Goal: Task Accomplishment & Management: Complete application form

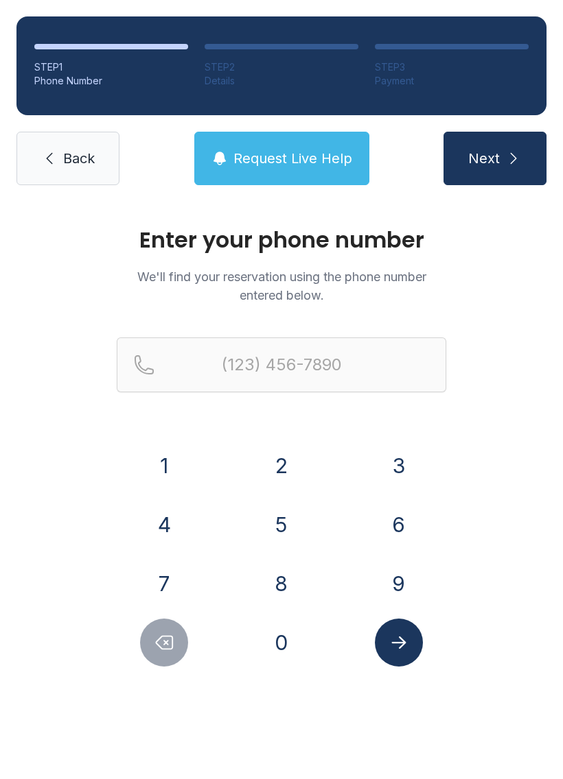
click at [167, 578] on button "7" at bounding box center [164, 584] width 48 height 48
click at [271, 508] on button "5" at bounding box center [281, 525] width 48 height 48
click at [163, 575] on button "7" at bounding box center [164, 584] width 48 height 48
click at [397, 455] on button "3" at bounding box center [399, 466] width 48 height 48
click at [154, 582] on button "7" at bounding box center [164, 584] width 48 height 48
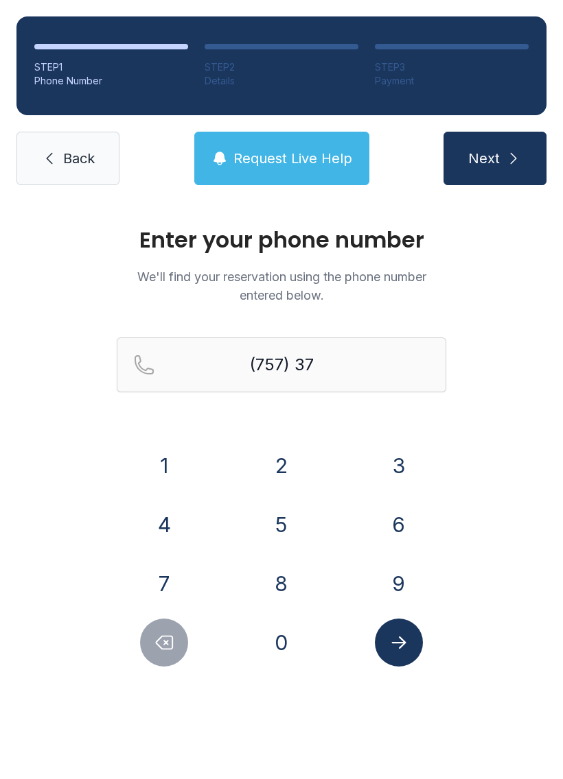
click at [277, 468] on button "2" at bounding box center [281, 466] width 48 height 48
click at [399, 523] on button "6" at bounding box center [399, 525] width 48 height 48
click at [275, 464] on button "2" at bounding box center [281, 466] width 48 height 48
click at [267, 463] on button "2" at bounding box center [281, 466] width 48 height 48
click at [160, 577] on button "7" at bounding box center [164, 584] width 48 height 48
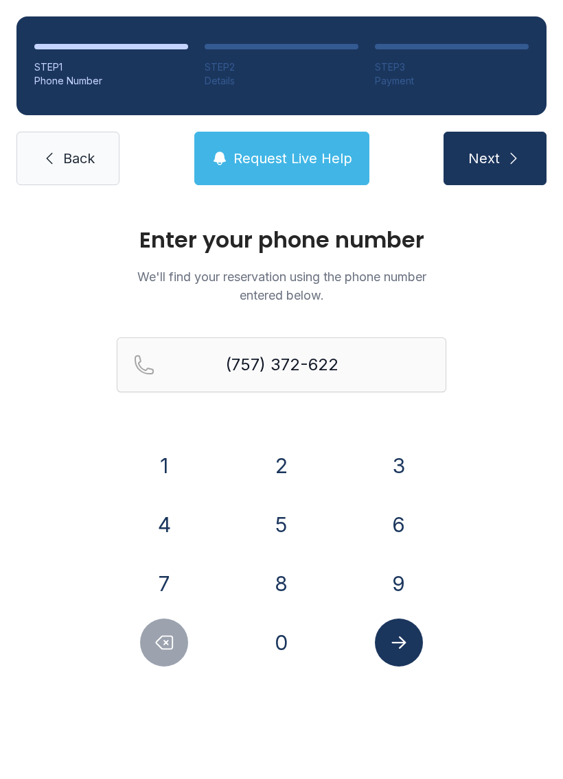
type input "[PHONE_NUMBER]"
click at [389, 650] on icon "Submit lookup form" at bounding box center [398, 642] width 21 height 21
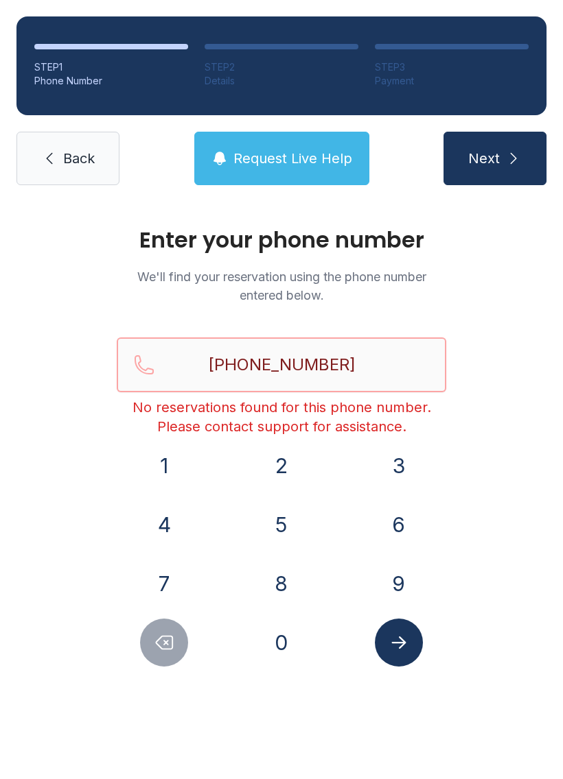
click at [339, 354] on input "[PHONE_NUMBER]" at bounding box center [281, 365] width 329 height 55
click at [54, 155] on icon at bounding box center [49, 158] width 16 height 16
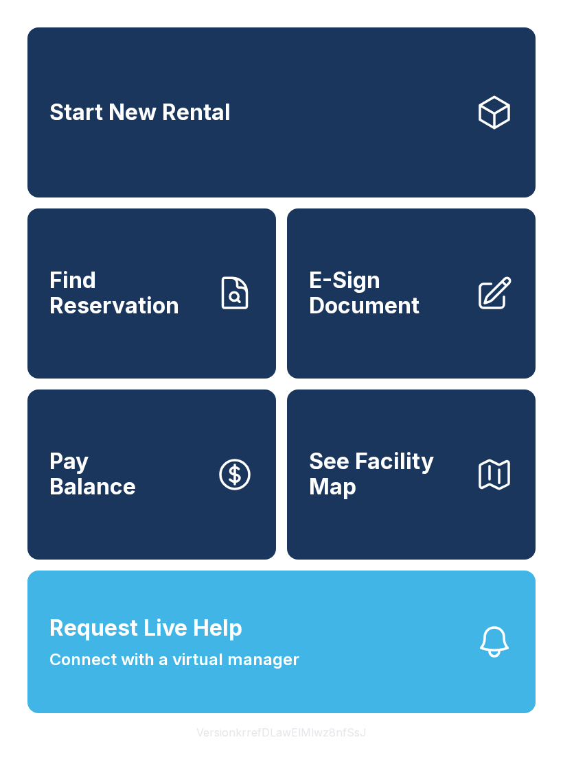
click at [410, 696] on button "Request Live Help Connect with a virtual manager" at bounding box center [281, 642] width 508 height 143
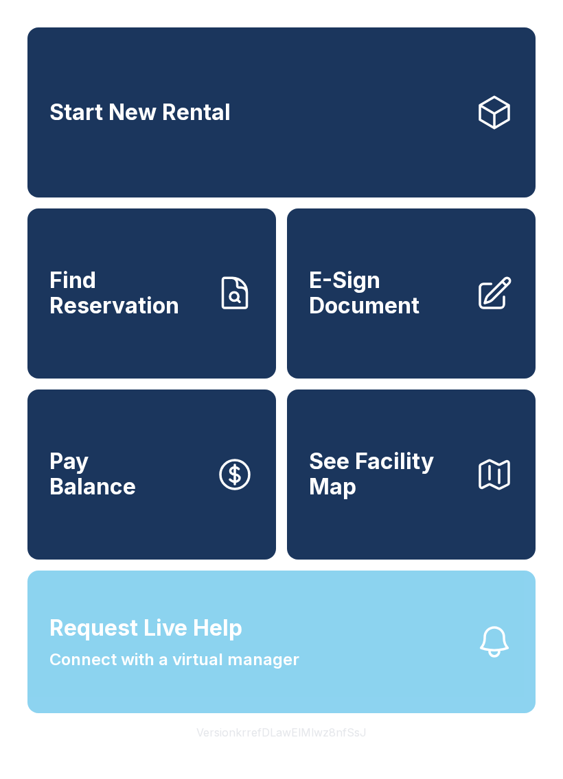
click at [333, 694] on div "Request Live Help A Virtual Manager has been alerted and will be with you short…" at bounding box center [281, 389] width 563 height 779
click at [248, 666] on span "Request Live Help Connect with a virtual manager" at bounding box center [174, 642] width 250 height 60
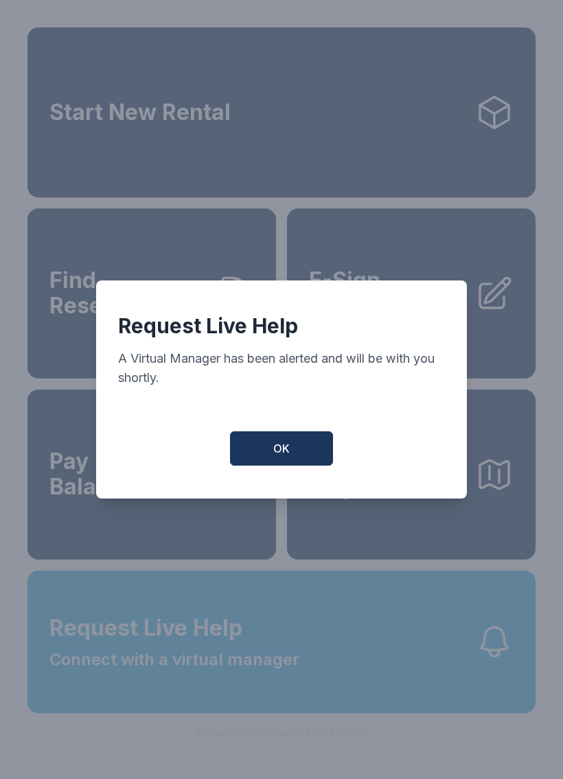
click at [256, 457] on button "OK" at bounding box center [281, 448] width 103 height 34
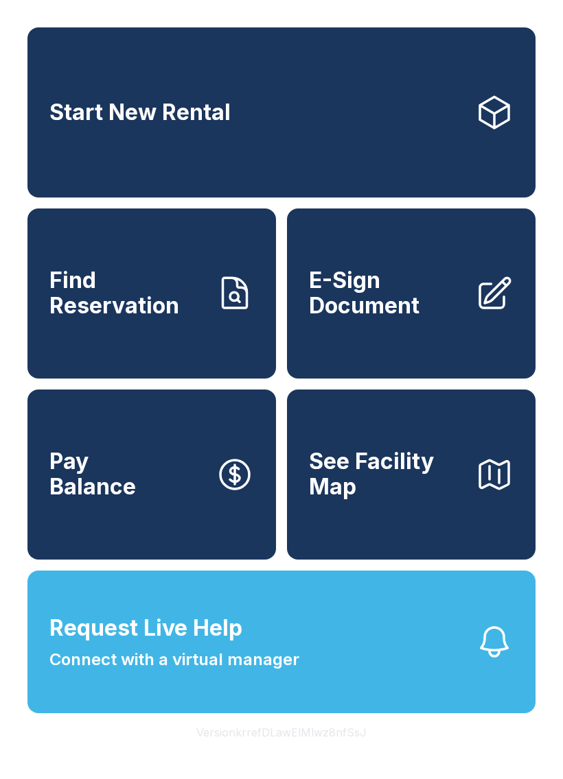
click at [187, 97] on link "Start New Rental" at bounding box center [281, 112] width 508 height 170
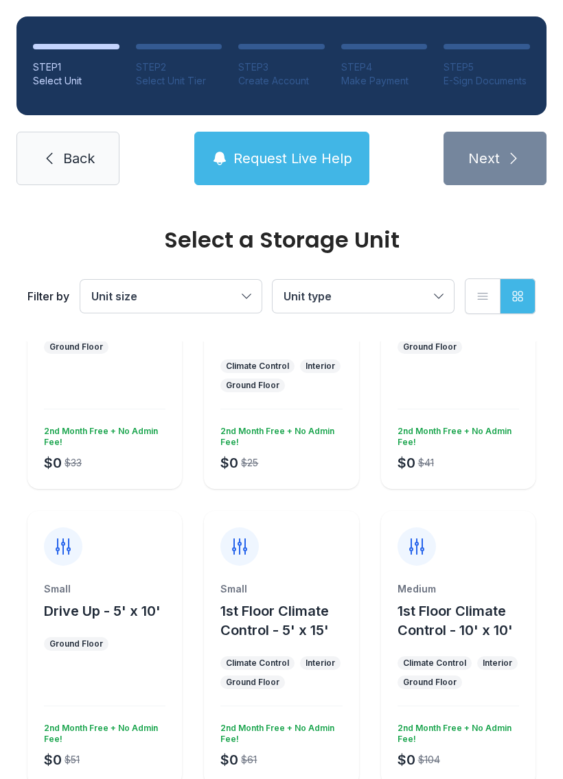
scroll to position [131, 0]
click at [76, 143] on link "Back" at bounding box center [67, 159] width 103 height 54
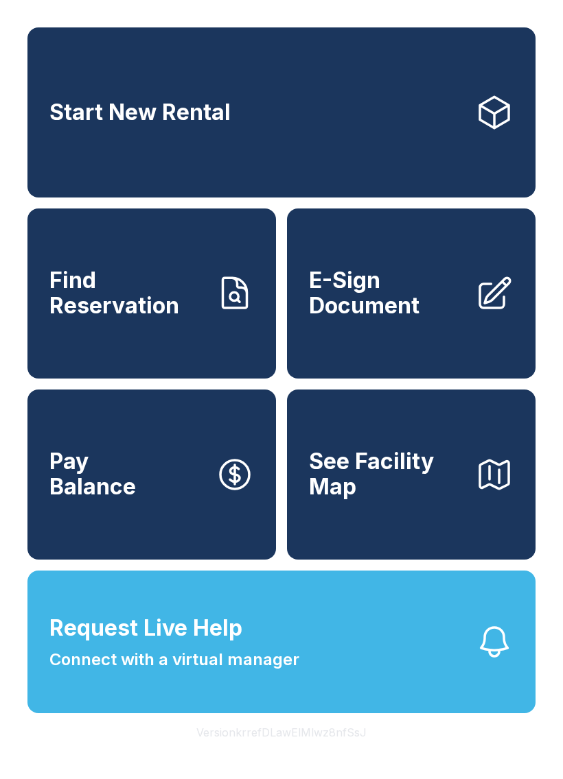
click at [199, 318] on span "Find Reservation" at bounding box center [126, 293] width 155 height 50
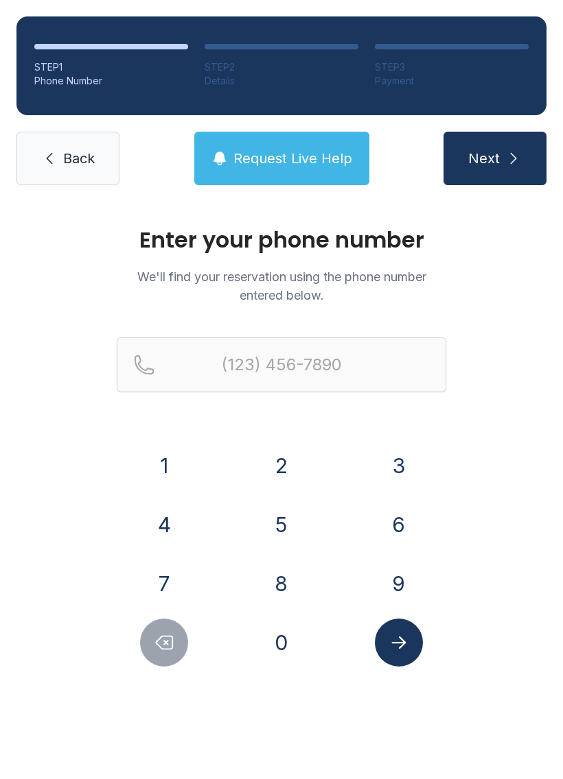
click at [154, 584] on button "7" at bounding box center [164, 584] width 48 height 48
click at [287, 523] on button "5" at bounding box center [281, 525] width 48 height 48
click at [163, 582] on button "7" at bounding box center [164, 584] width 48 height 48
click at [390, 473] on button "3" at bounding box center [399, 466] width 48 height 48
click at [172, 578] on button "7" at bounding box center [164, 584] width 48 height 48
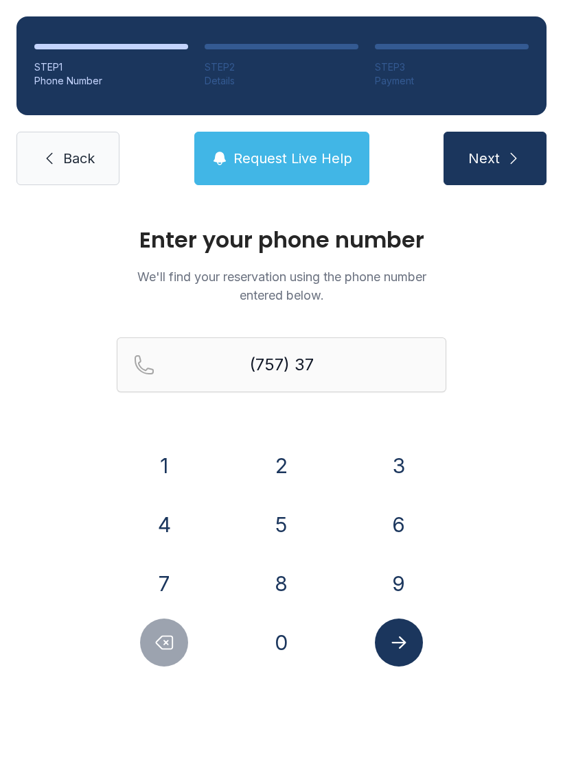
click at [272, 444] on button "2" at bounding box center [281, 466] width 48 height 48
click at [386, 510] on button "6" at bounding box center [399, 525] width 48 height 48
click at [279, 459] on button "2" at bounding box center [281, 466] width 48 height 48
click at [281, 461] on button "2" at bounding box center [281, 466] width 48 height 48
click at [165, 579] on button "7" at bounding box center [164, 584] width 48 height 48
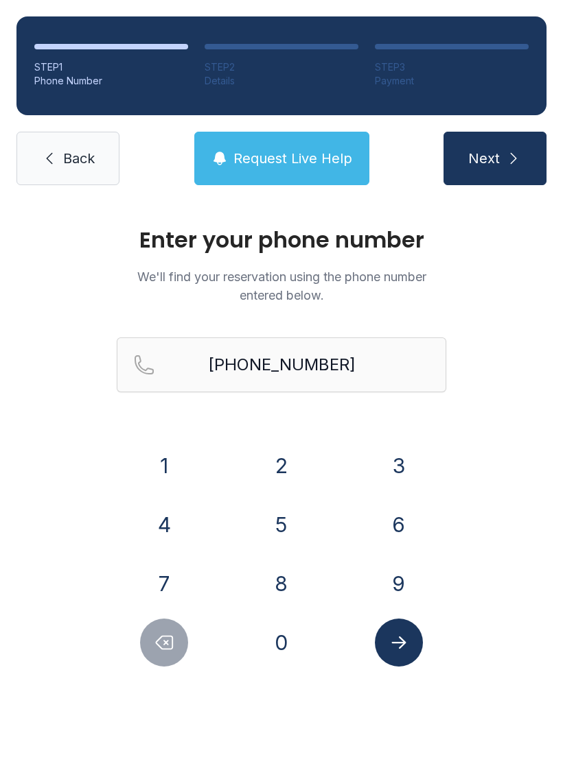
click at [399, 650] on icon "Submit lookup form" at bounding box center [398, 642] width 21 height 21
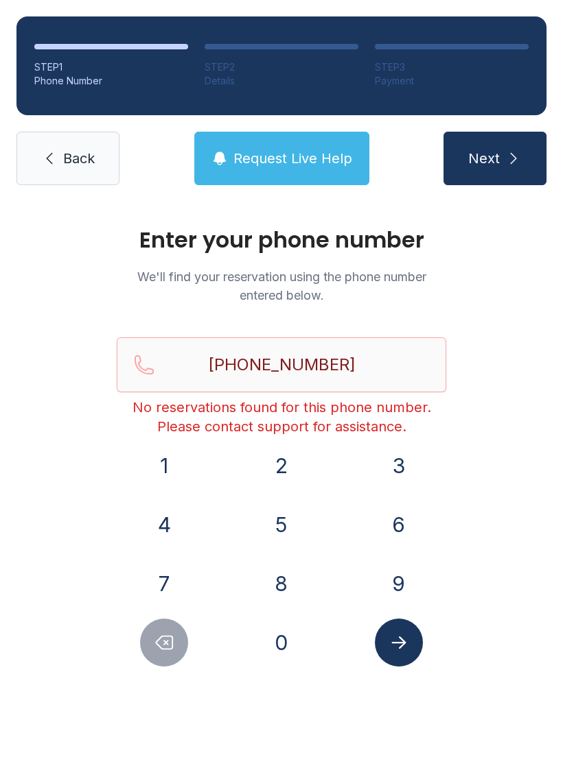
click at [164, 644] on icon "Delete number" at bounding box center [164, 643] width 16 height 13
click at [164, 643] on icon "Delete number" at bounding box center [164, 642] width 21 height 21
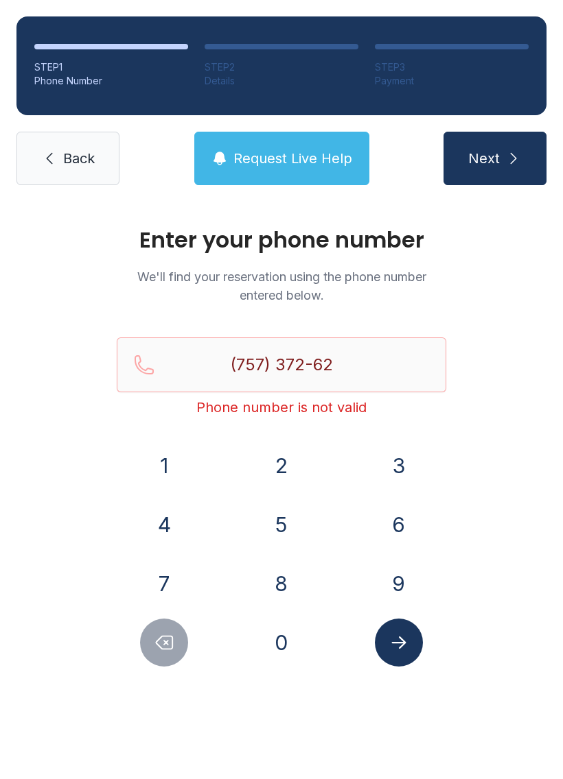
click at [178, 637] on button "Delete number" at bounding box center [164, 643] width 48 height 48
click at [174, 635] on icon "Delete number" at bounding box center [164, 642] width 21 height 21
click at [169, 637] on icon "Delete number" at bounding box center [164, 643] width 16 height 13
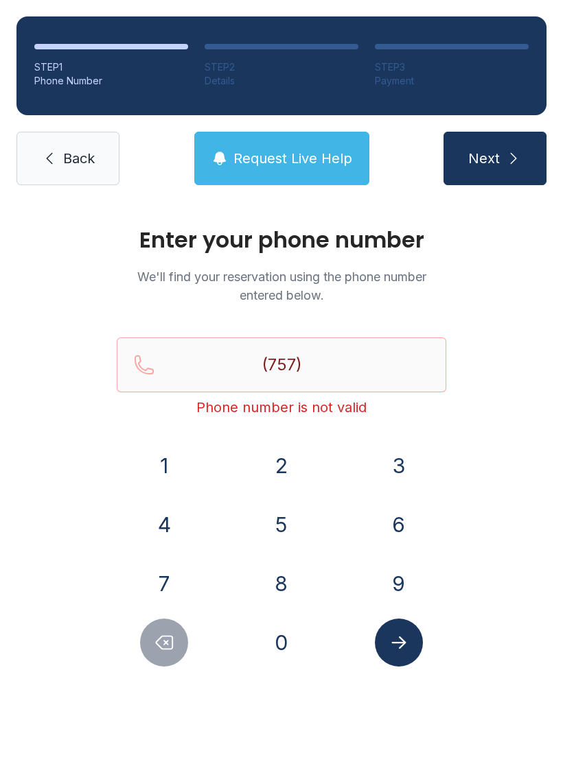
click at [168, 637] on icon "Delete number" at bounding box center [164, 643] width 16 height 13
click at [405, 457] on button "3" at bounding box center [399, 466] width 48 height 48
click at [161, 624] on button "Delete number" at bounding box center [164, 643] width 48 height 48
click at [173, 584] on button "7" at bounding box center [164, 584] width 48 height 48
click at [389, 462] on button "3" at bounding box center [399, 466] width 48 height 48
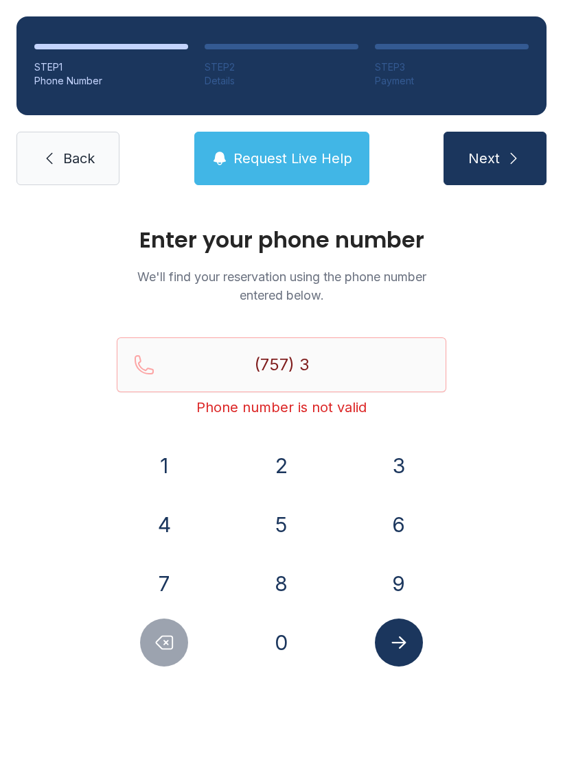
click at [179, 570] on button "7" at bounding box center [164, 584] width 48 height 48
click at [276, 459] on button "2" at bounding box center [281, 466] width 48 height 48
click at [393, 530] on button "6" at bounding box center [399, 525] width 48 height 48
click at [288, 457] on button "2" at bounding box center [281, 466] width 48 height 48
click at [287, 456] on button "2" at bounding box center [281, 466] width 48 height 48
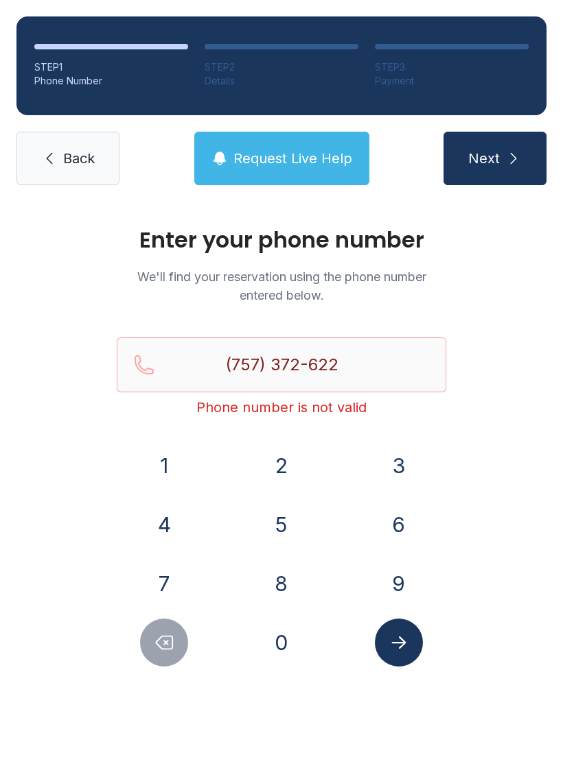
click at [174, 578] on button "7" at bounding box center [164, 584] width 48 height 48
click at [402, 639] on icon "Submit lookup form" at bounding box center [398, 642] width 21 height 21
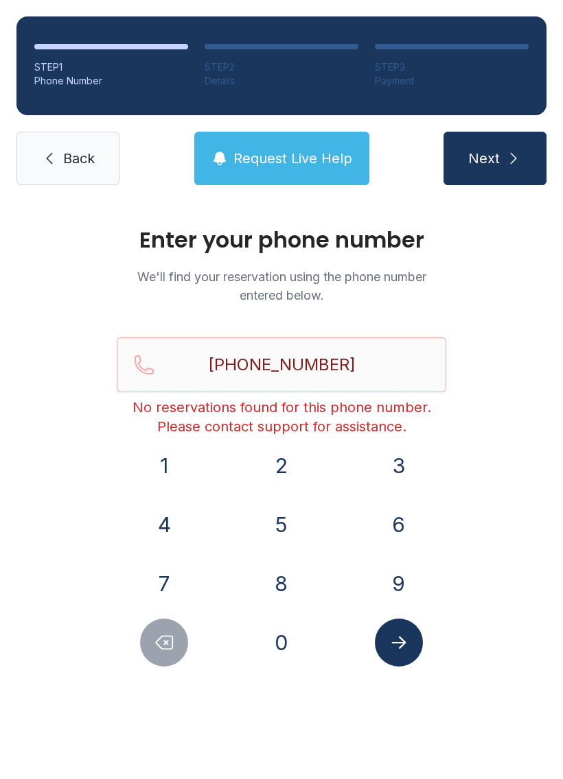
click at [166, 638] on icon "Delete number" at bounding box center [164, 642] width 21 height 21
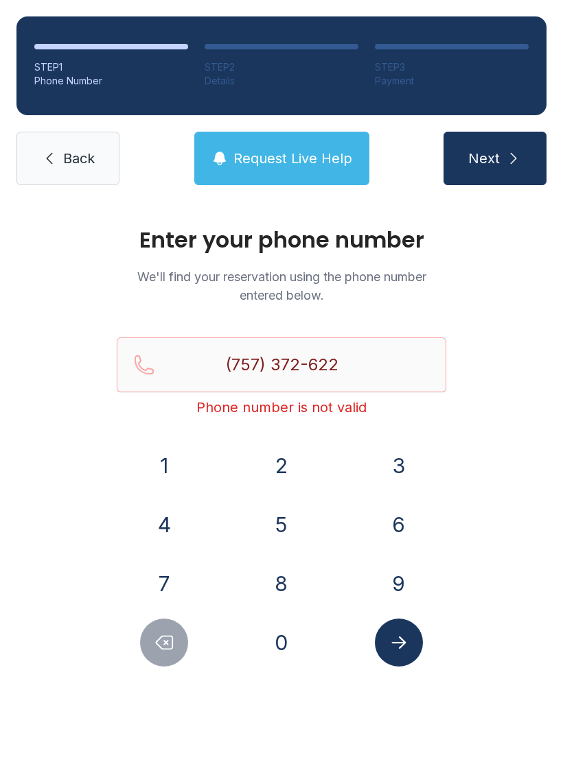
click at [166, 638] on icon "Delete number" at bounding box center [164, 642] width 21 height 21
click at [159, 639] on icon "Delete number" at bounding box center [164, 643] width 16 height 13
click at [158, 639] on icon "Delete number" at bounding box center [164, 642] width 21 height 21
click at [179, 632] on button "Delete number" at bounding box center [164, 643] width 48 height 48
click at [179, 631] on button "Delete number" at bounding box center [164, 643] width 48 height 48
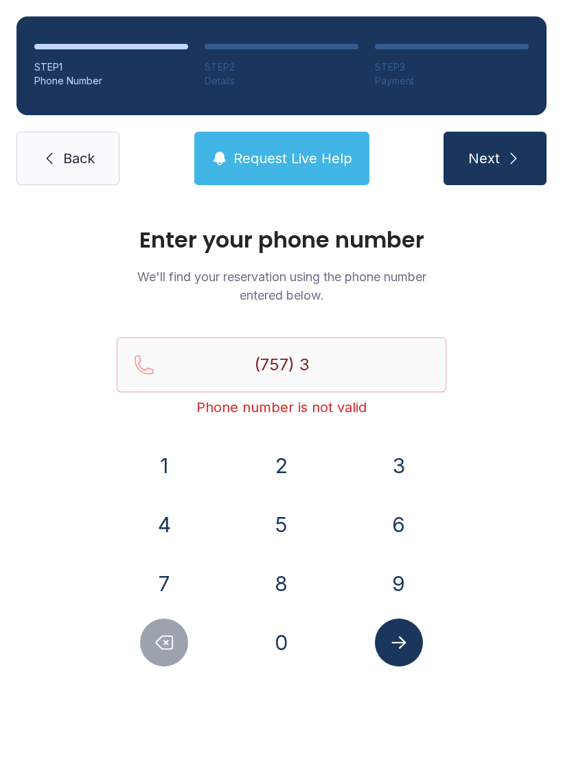
click at [176, 641] on button "Delete number" at bounding box center [164, 643] width 48 height 48
click at [187, 580] on button "7" at bounding box center [164, 584] width 48 height 48
click at [381, 464] on button "3" at bounding box center [399, 466] width 48 height 48
click at [151, 580] on button "7" at bounding box center [164, 584] width 48 height 48
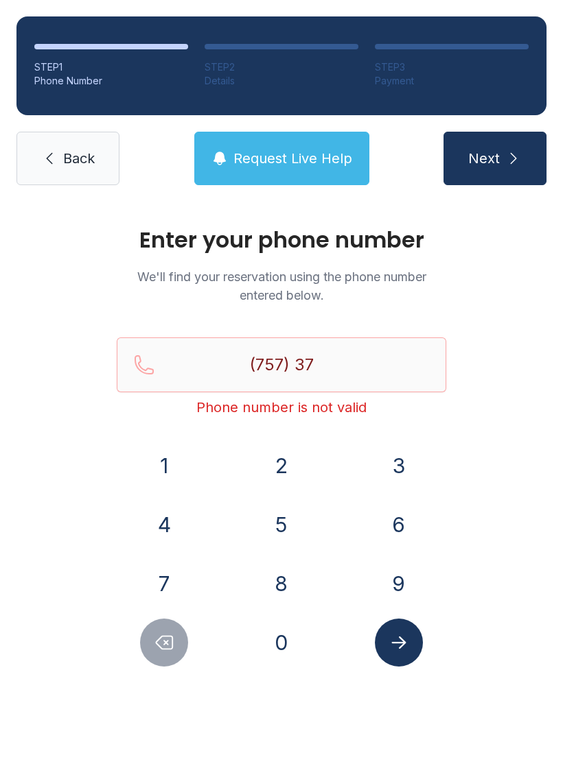
click at [272, 470] on button "2" at bounding box center [281, 466] width 48 height 48
click at [405, 528] on button "6" at bounding box center [399, 525] width 48 height 48
click at [276, 455] on button "2" at bounding box center [281, 466] width 48 height 48
click at [276, 454] on button "2" at bounding box center [281, 466] width 48 height 48
click at [177, 572] on button "7" at bounding box center [164, 584] width 48 height 48
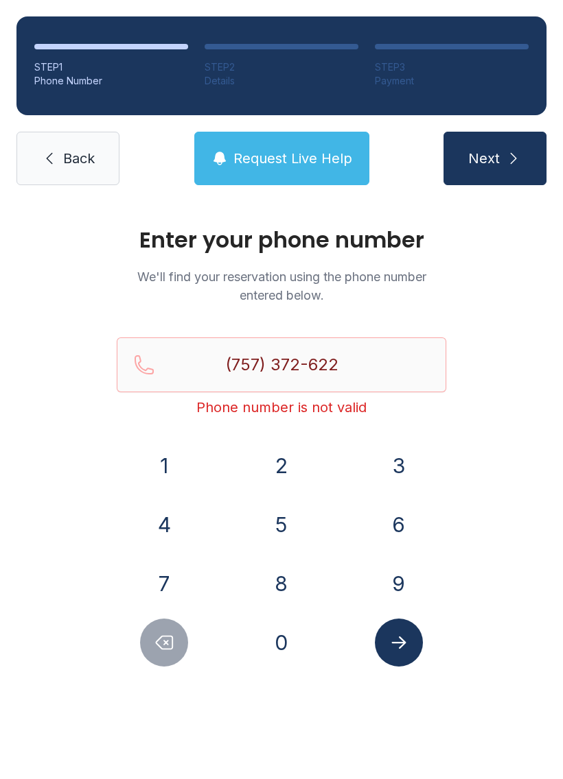
type input "[PHONE_NUMBER]"
click at [401, 653] on button "Submit lookup form" at bounding box center [399, 643] width 48 height 48
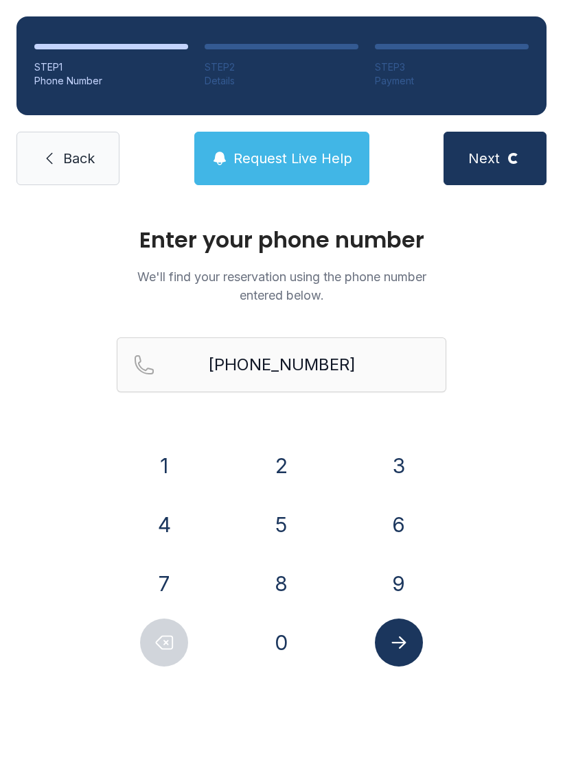
click at [390, 630] on button "Submit lookup form" at bounding box center [399, 643] width 48 height 48
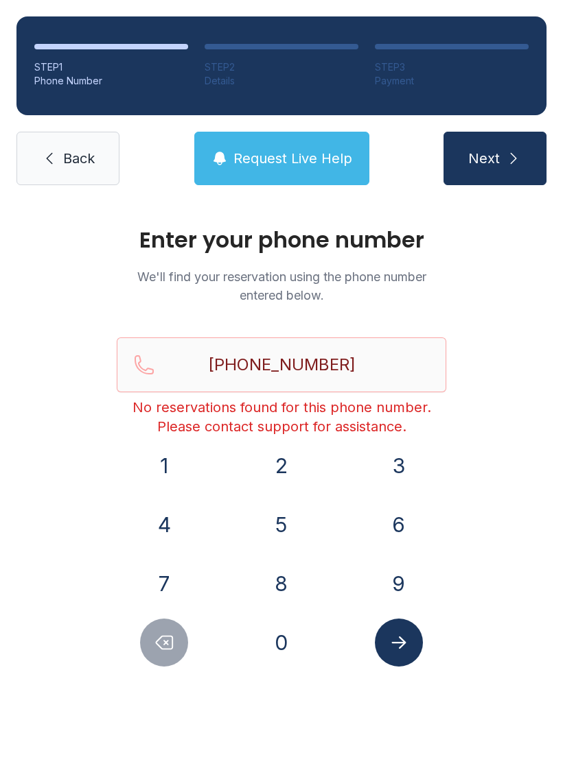
click at [394, 626] on button "Submit lookup form" at bounding box center [399, 643] width 48 height 48
click at [541, 429] on div "Enter your phone number We'll find your reservation using the phone number ente…" at bounding box center [281, 462] width 563 height 520
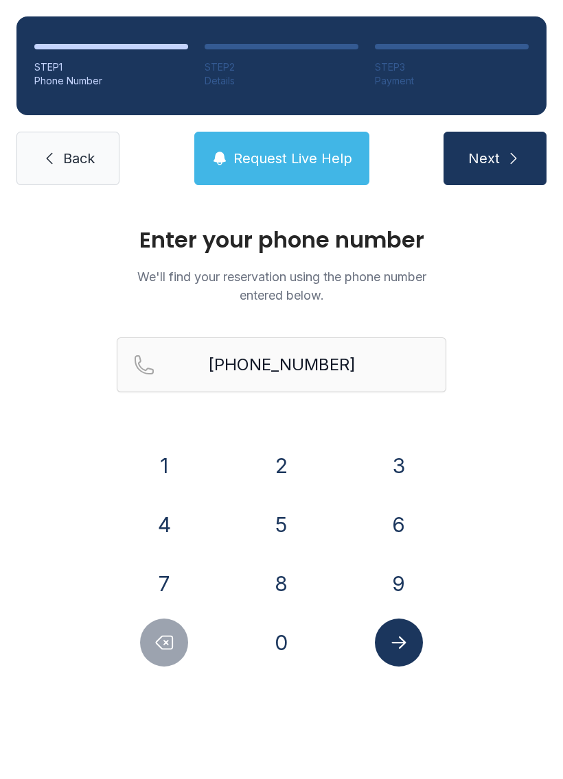
click at [54, 159] on icon at bounding box center [49, 158] width 16 height 16
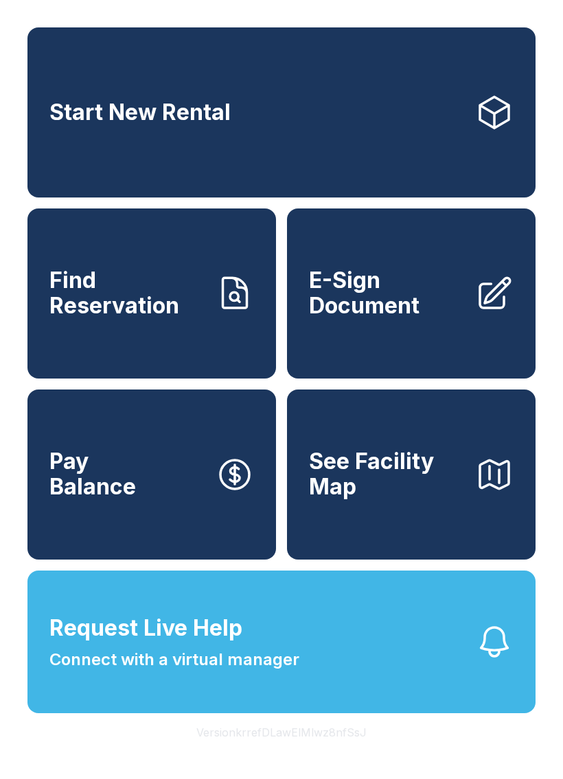
click at [442, 284] on span "E-Sign Document" at bounding box center [386, 293] width 155 height 50
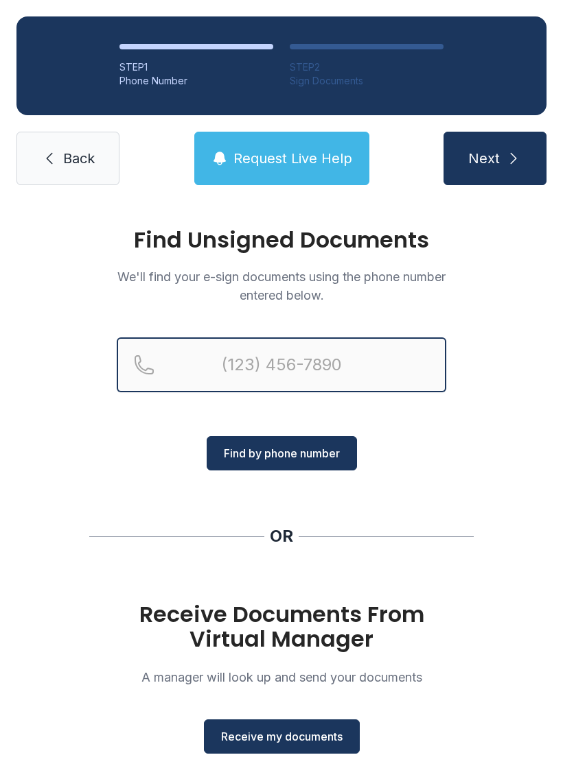
click at [363, 358] on input "Reservation phone number" at bounding box center [281, 365] width 329 height 55
type input "("
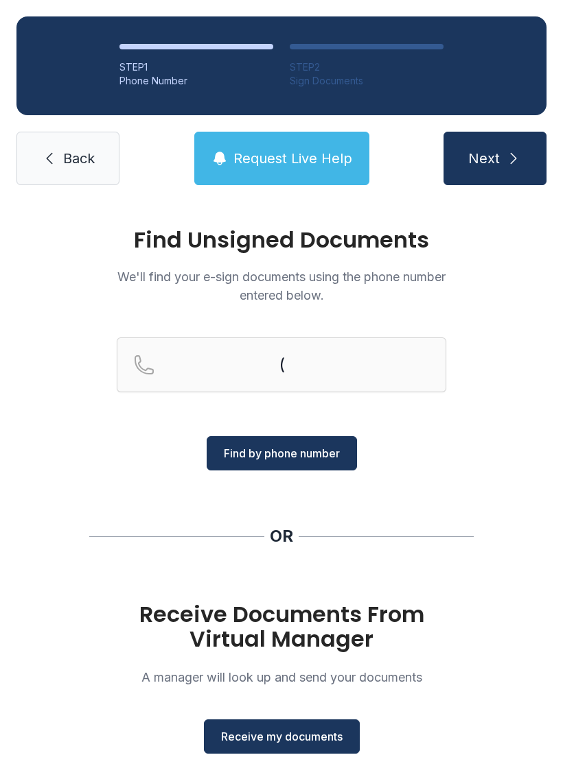
click at [506, 440] on div "Find Unsigned Documents We'll find your e-sign documents using the phone number…" at bounding box center [281, 505] width 563 height 607
click at [316, 733] on span "Receive my documents" at bounding box center [281, 737] width 121 height 16
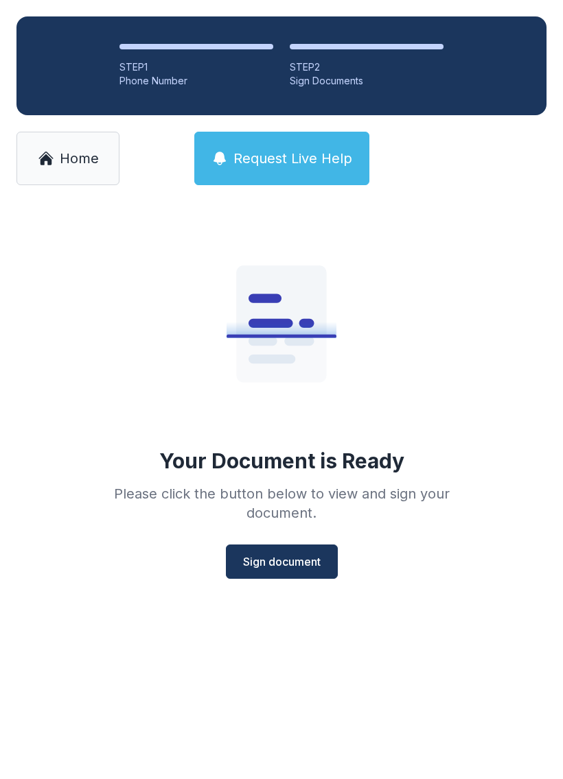
click at [277, 554] on span "Sign document" at bounding box center [282, 562] width 78 height 16
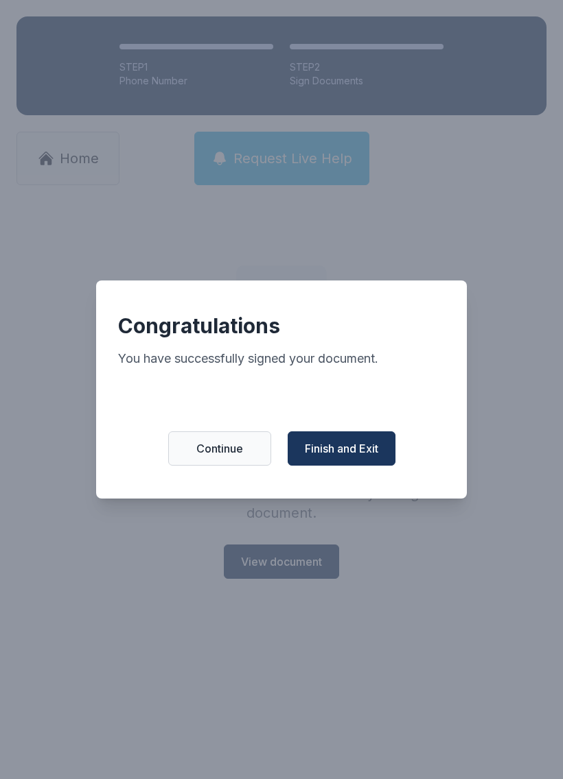
click at [350, 446] on button "Finish and Exit" at bounding box center [341, 448] width 108 height 34
